Goal: Browse casually

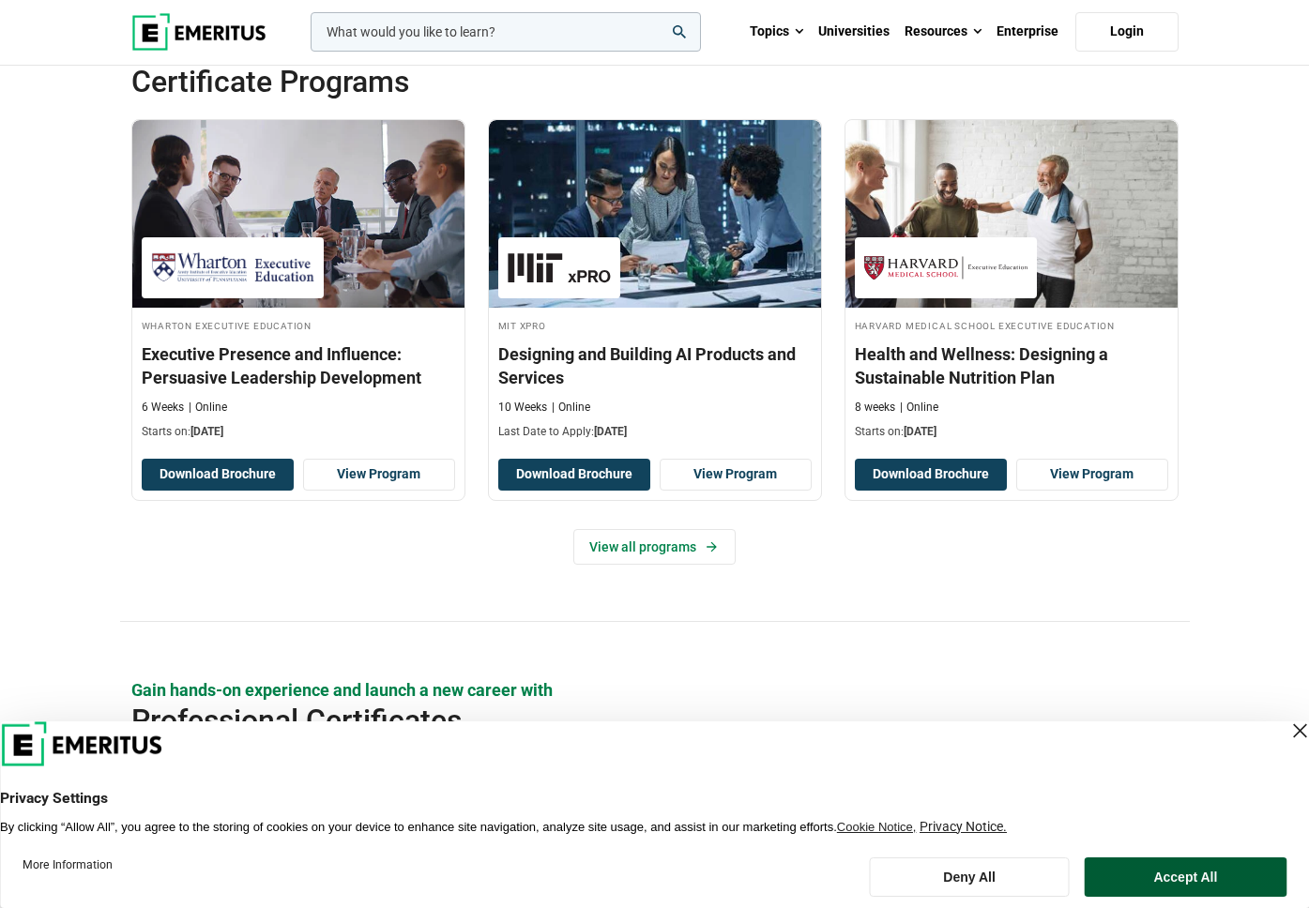
click at [1192, 887] on button "Accept All" at bounding box center [1186, 877] width 202 height 39
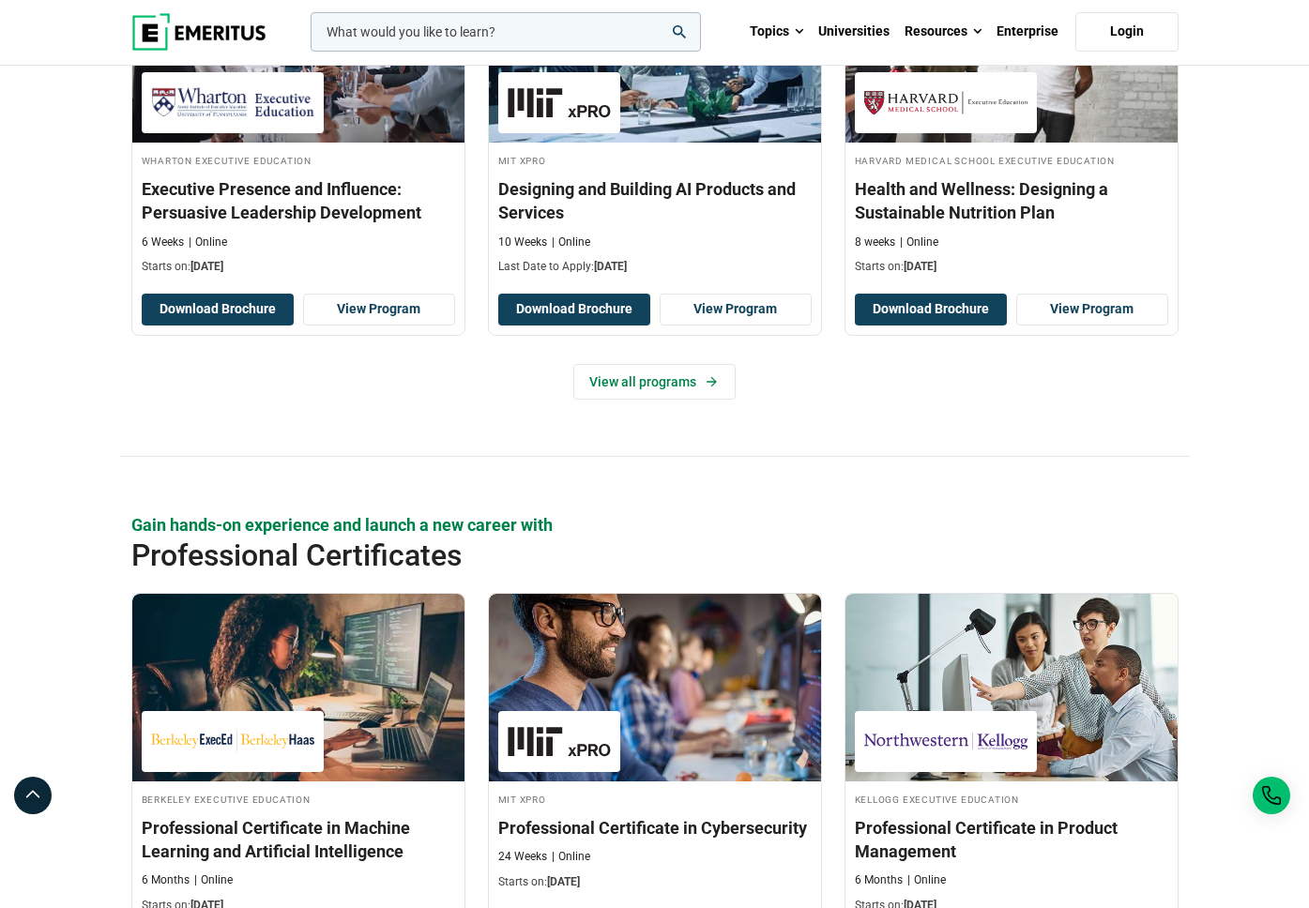
scroll to position [2069, 0]
